Goal: Information Seeking & Learning: Learn about a topic

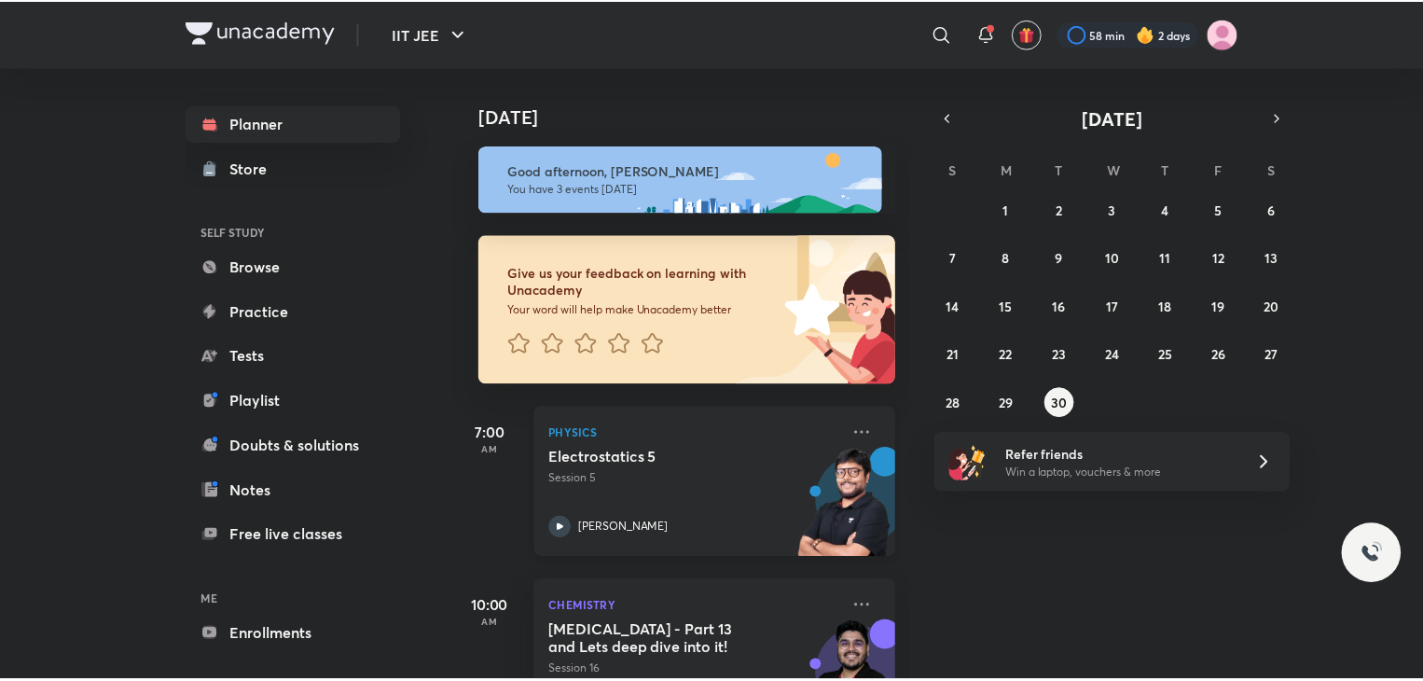
scroll to position [114, 0]
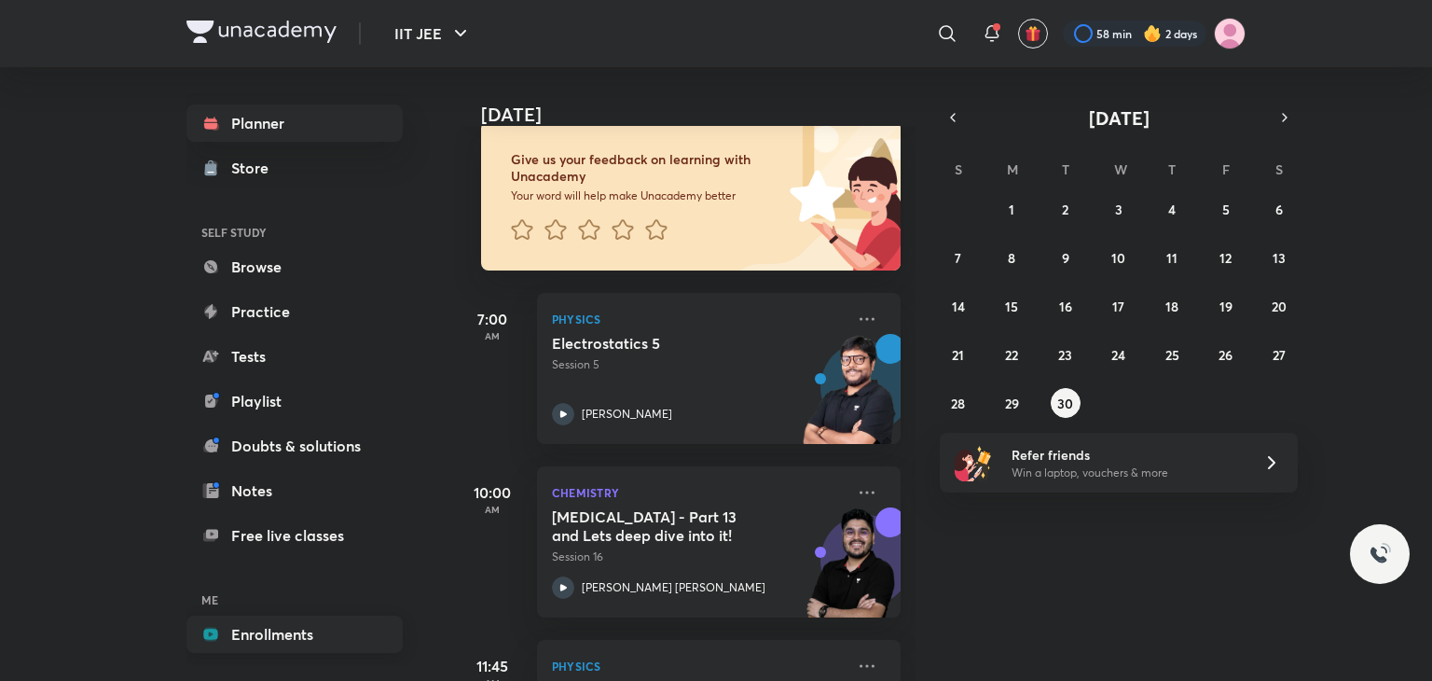
click at [299, 624] on link "Enrollments" at bounding box center [294, 633] width 216 height 37
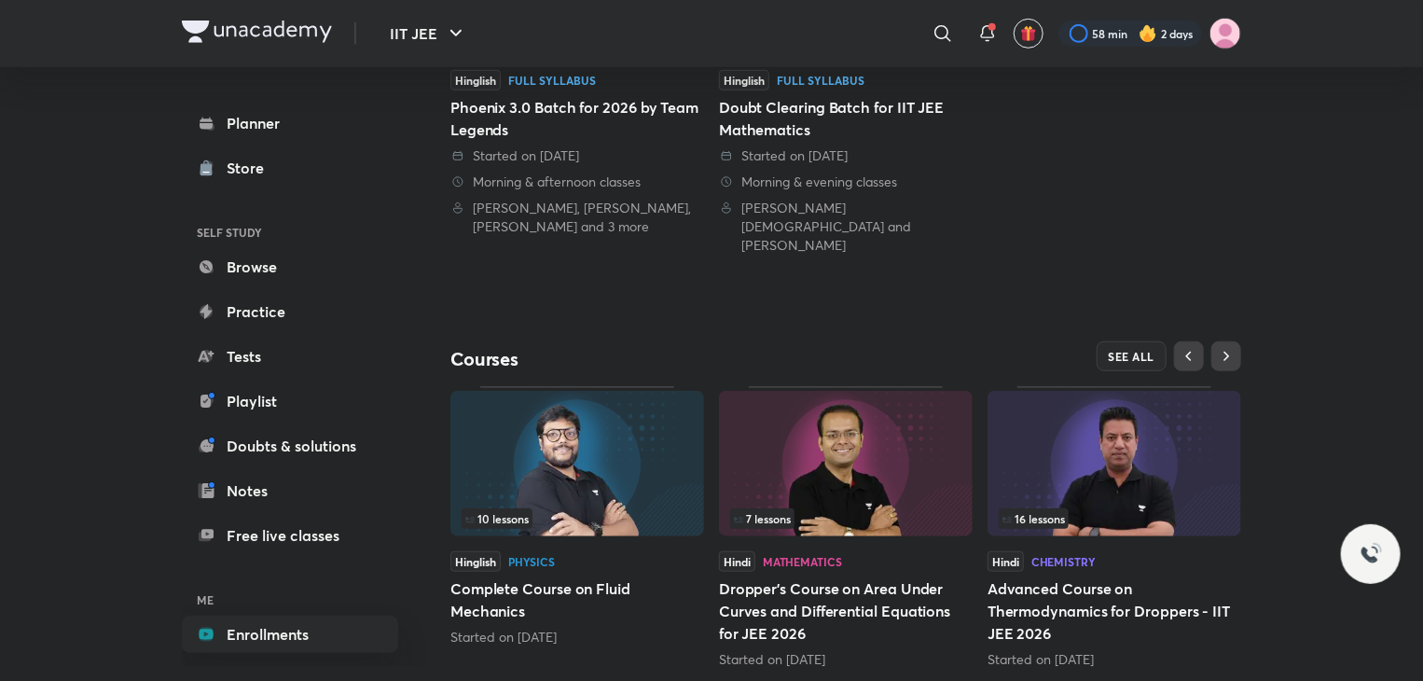
scroll to position [623, 0]
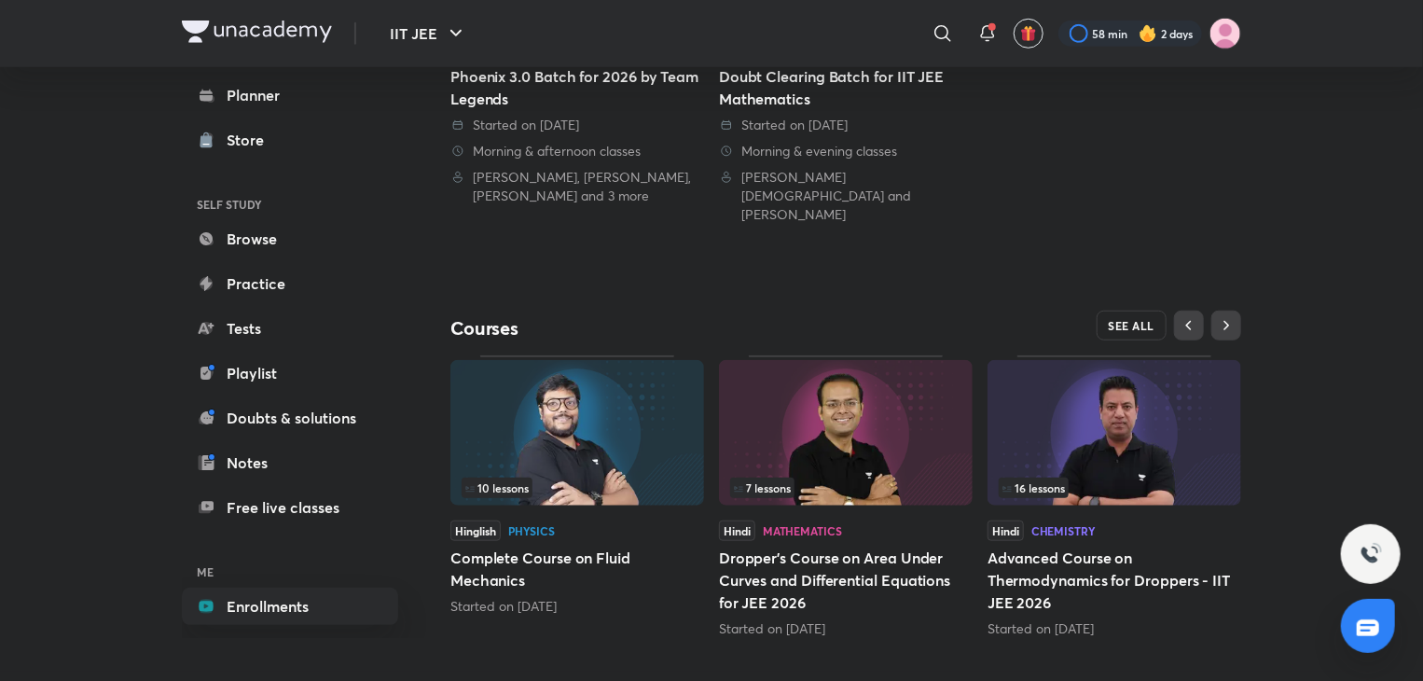
click at [1114, 319] on span "SEE ALL" at bounding box center [1132, 325] width 47 height 13
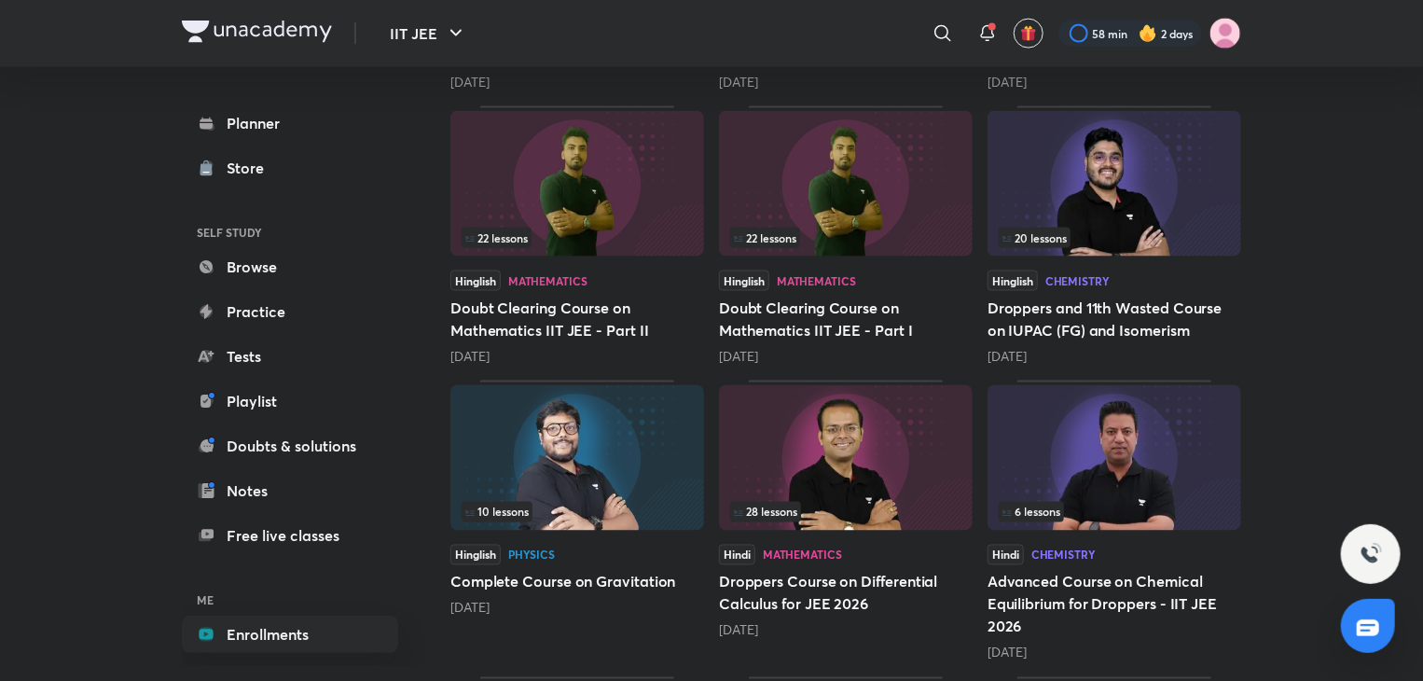
scroll to position [1418, 0]
click at [578, 479] on img at bounding box center [577, 456] width 254 height 145
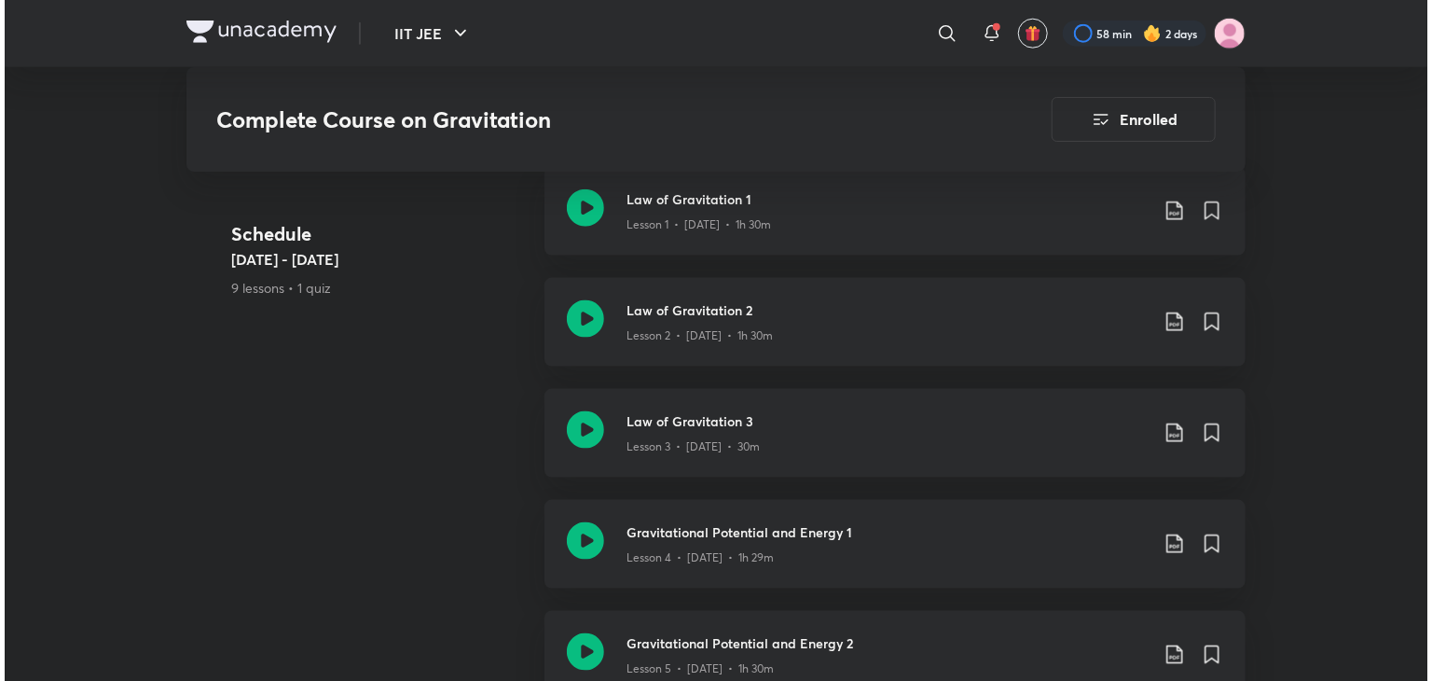
scroll to position [780, 0]
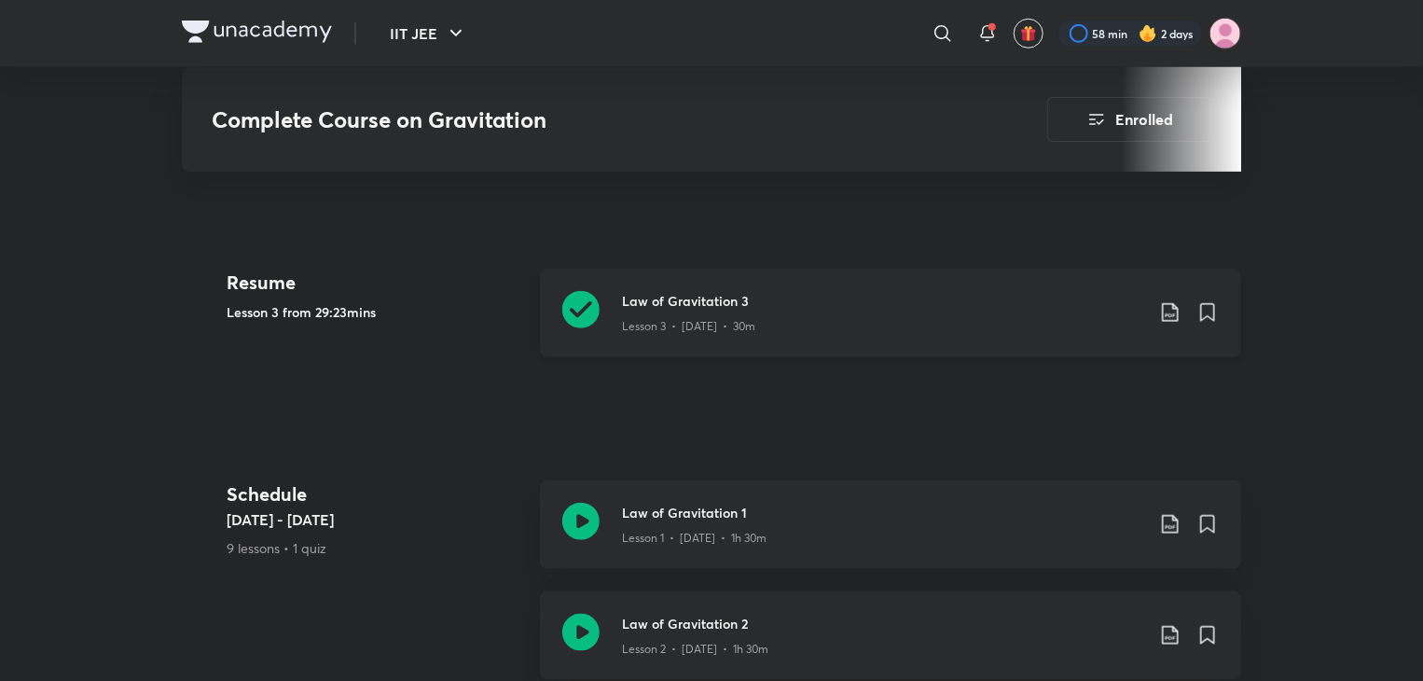
click at [1171, 310] on icon at bounding box center [1170, 312] width 22 height 22
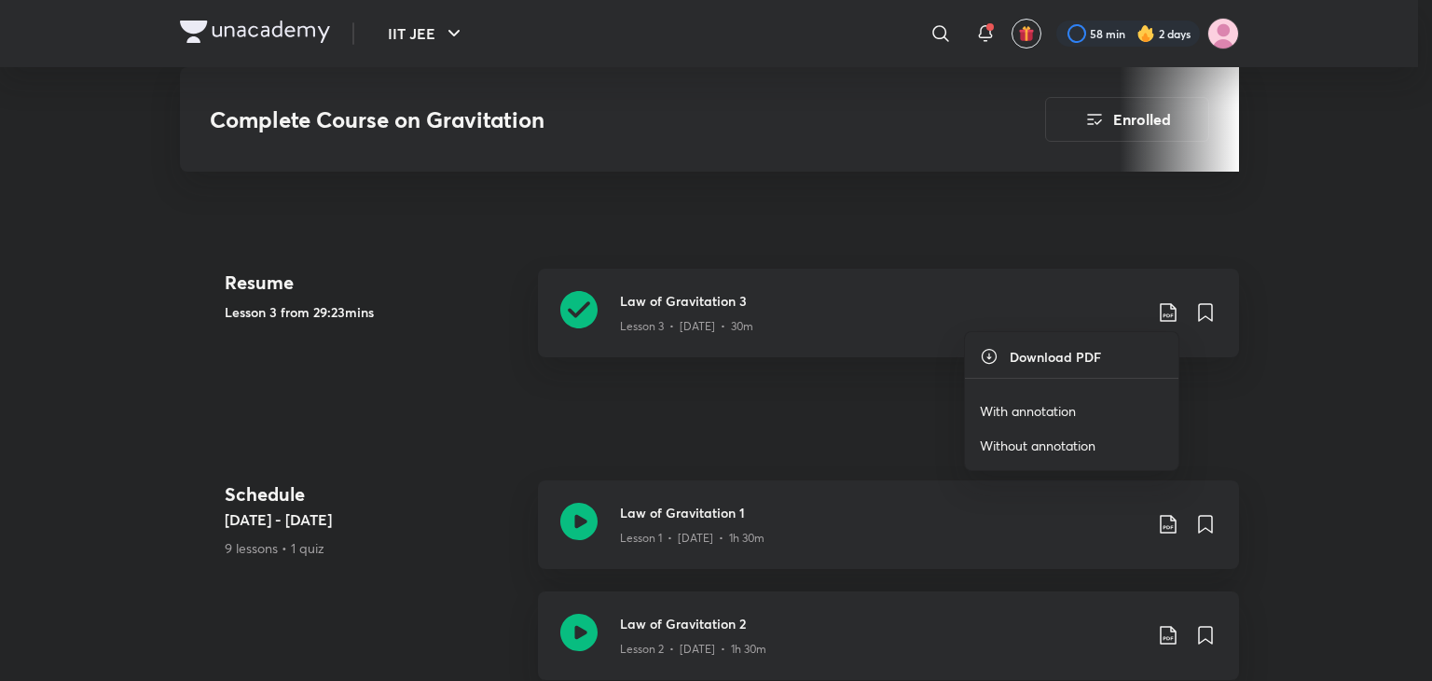
click at [836, 423] on div at bounding box center [716, 340] width 1432 height 681
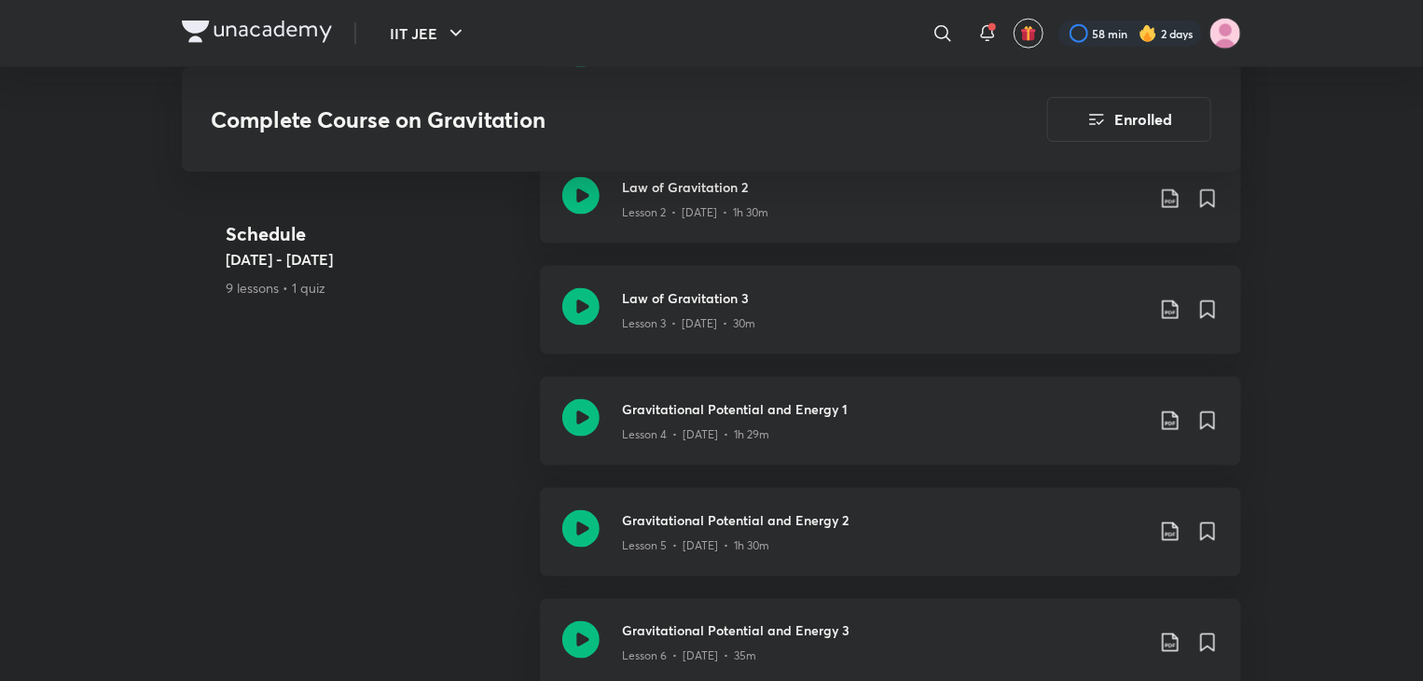
scroll to position [1243, 0]
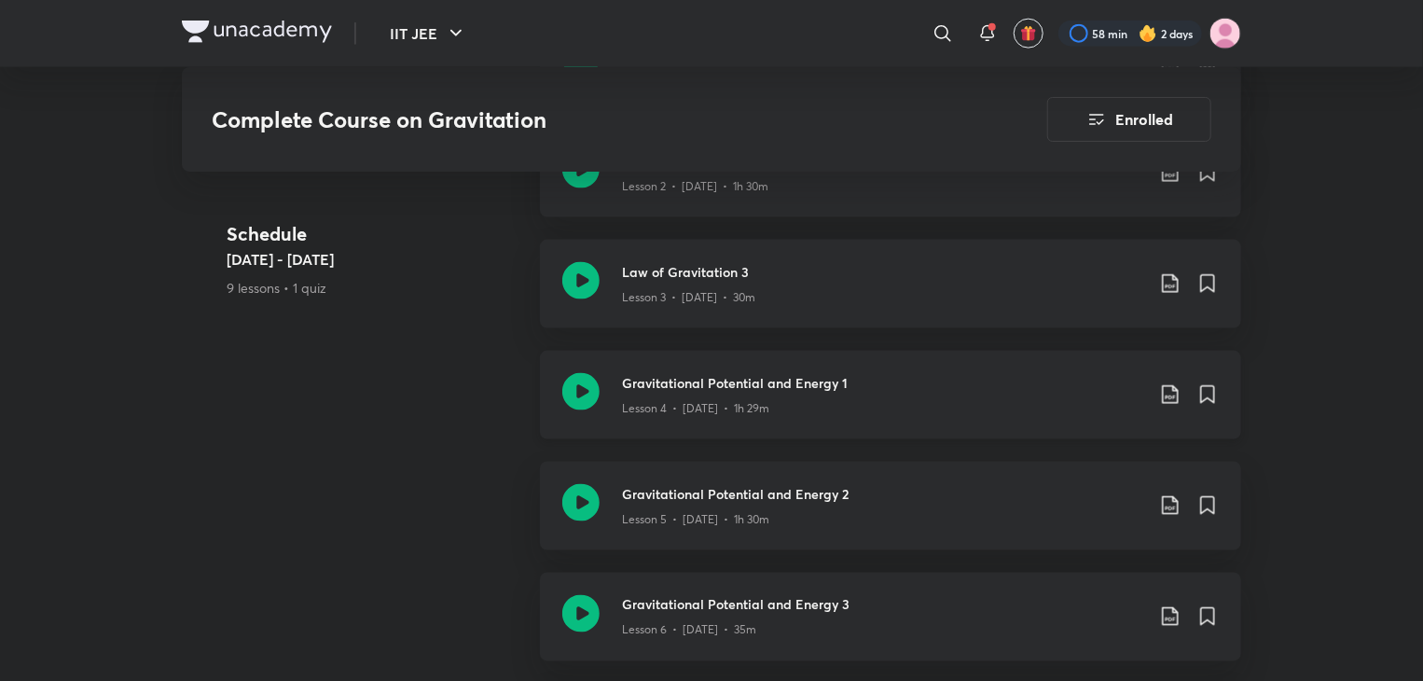
click at [1163, 401] on icon at bounding box center [1170, 394] width 16 height 19
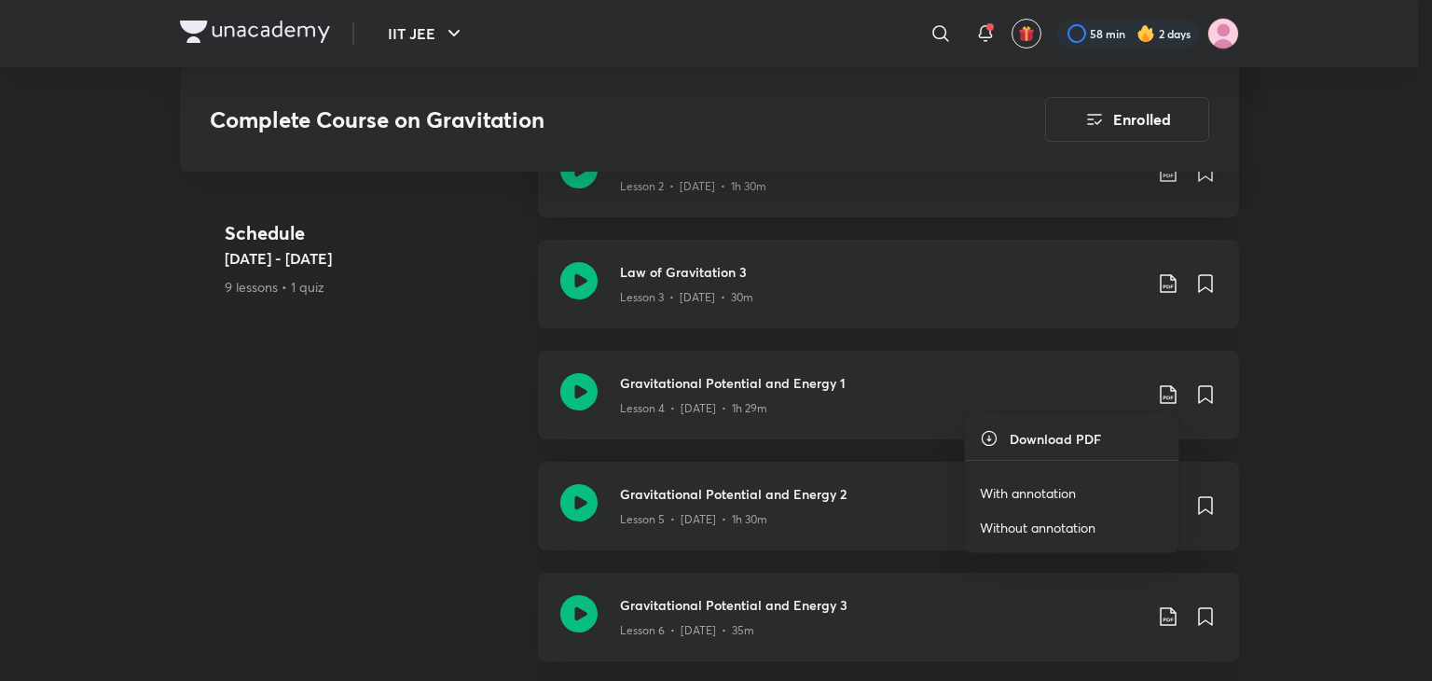
click at [1056, 491] on p "With annotation" at bounding box center [1028, 493] width 96 height 20
